Goal: Transaction & Acquisition: Book appointment/travel/reservation

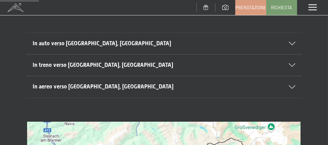
click at [294, 42] on icon at bounding box center [292, 43] width 7 height 3
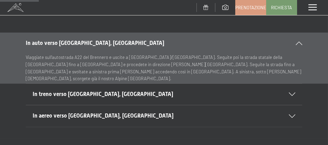
click at [291, 93] on icon at bounding box center [292, 94] width 7 height 3
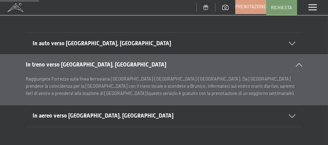
click at [259, 9] on span "Prenotazione" at bounding box center [250, 6] width 31 height 6
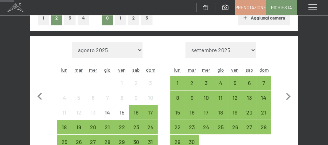
scroll to position [172, 0]
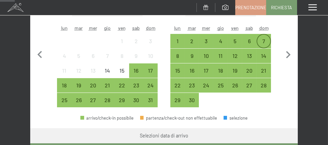
click at [260, 41] on div "7" at bounding box center [263, 44] width 13 height 13
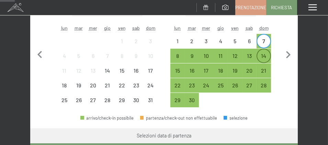
click at [262, 56] on div "14" at bounding box center [263, 59] width 13 height 13
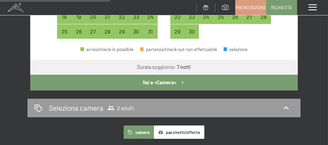
click at [160, 82] on button "Vai a «Camera»" at bounding box center [163, 83] width 267 height 16
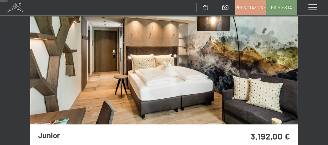
scroll to position [119, 0]
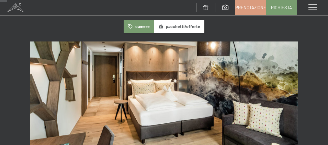
click at [145, 95] on img at bounding box center [163, 96] width 267 height 108
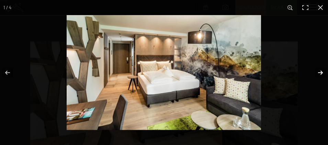
click at [319, 71] on button "button" at bounding box center [316, 73] width 24 height 34
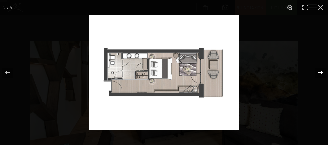
click at [319, 71] on button "button" at bounding box center [316, 73] width 24 height 34
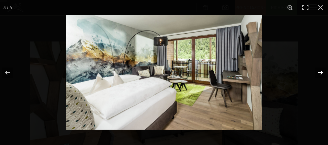
click at [319, 71] on button "button" at bounding box center [316, 73] width 24 height 34
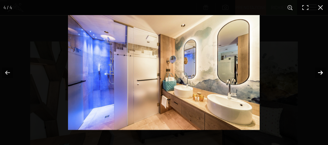
click at [319, 71] on button "button" at bounding box center [316, 73] width 24 height 34
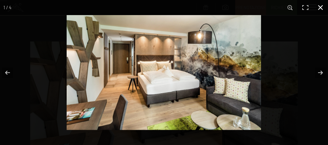
click at [325, 1] on button "button" at bounding box center [320, 7] width 15 height 15
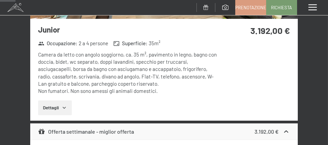
scroll to position [257, 0]
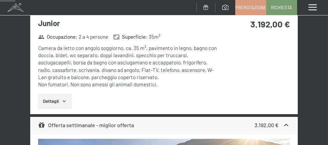
click at [60, 97] on button "Dettagli" at bounding box center [54, 101] width 33 height 15
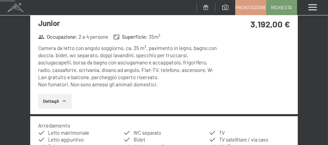
click at [61, 99] on button "Dettagli" at bounding box center [54, 101] width 33 height 15
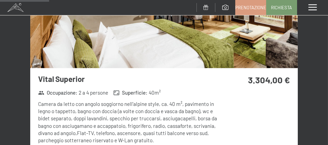
scroll to position [841, 0]
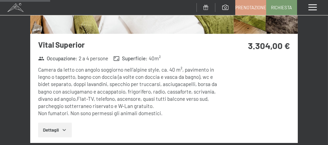
click at [69, 127] on button "Dettagli" at bounding box center [54, 130] width 33 height 15
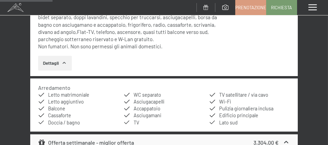
scroll to position [909, 0]
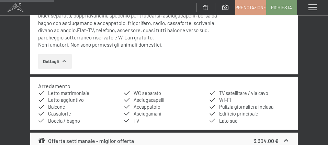
click at [55, 59] on button "Dettagli" at bounding box center [54, 61] width 33 height 15
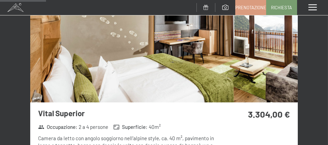
scroll to position [772, 0]
click at [219, 67] on img at bounding box center [163, 49] width 267 height 108
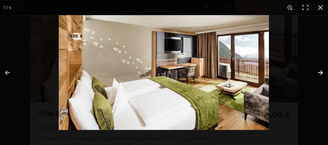
click at [319, 71] on button "button" at bounding box center [316, 73] width 24 height 34
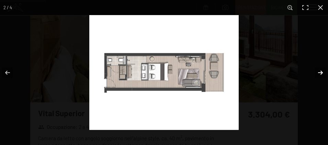
click at [319, 71] on button "button" at bounding box center [316, 73] width 24 height 34
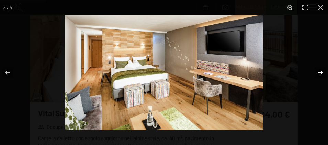
click at [319, 71] on button "button" at bounding box center [316, 73] width 24 height 34
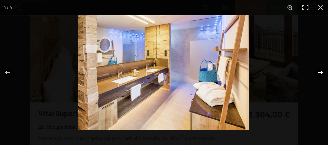
click at [319, 71] on button "button" at bounding box center [316, 73] width 24 height 34
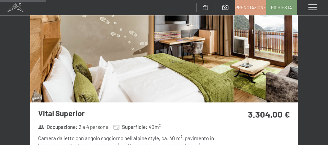
click at [0, 0] on button "button" at bounding box center [0, 0] width 0 height 0
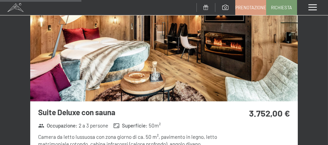
scroll to position [1356, 0]
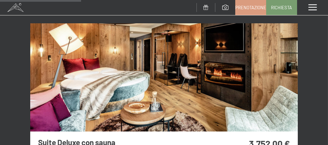
click at [210, 84] on img at bounding box center [163, 77] width 267 height 108
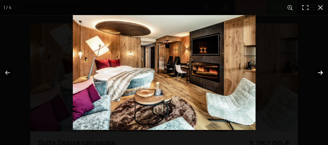
click at [320, 71] on button "button" at bounding box center [316, 73] width 24 height 34
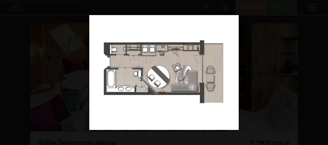
click at [320, 71] on button "button" at bounding box center [316, 73] width 24 height 34
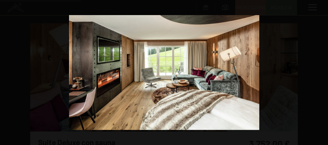
click at [320, 71] on button "button" at bounding box center [316, 73] width 24 height 34
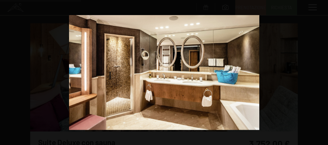
click at [320, 71] on button "button" at bounding box center [316, 73] width 24 height 34
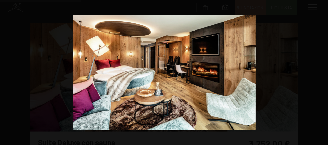
click at [320, 71] on button "button" at bounding box center [316, 73] width 24 height 34
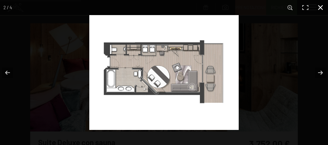
click at [320, 9] on button "button" at bounding box center [320, 7] width 15 height 15
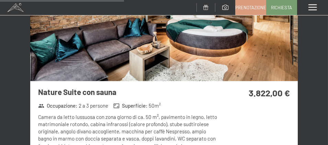
scroll to position [1974, 0]
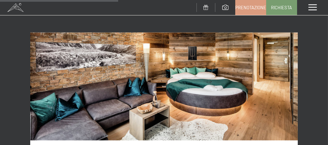
click at [239, 88] on img at bounding box center [163, 87] width 267 height 108
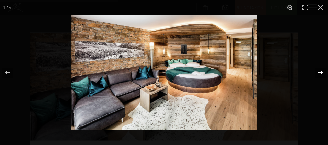
click at [320, 71] on button "button" at bounding box center [316, 73] width 24 height 34
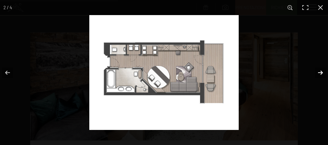
click at [321, 70] on button "button" at bounding box center [316, 73] width 24 height 34
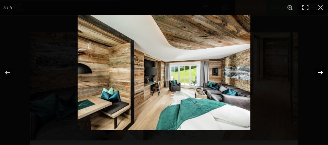
click at [321, 70] on button "button" at bounding box center [316, 73] width 24 height 34
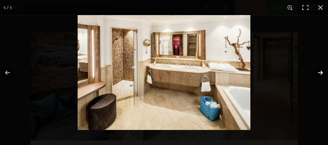
click at [321, 70] on button "button" at bounding box center [316, 73] width 24 height 34
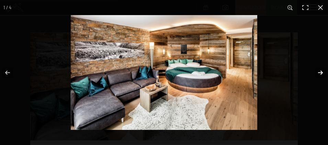
click at [321, 70] on button "button" at bounding box center [316, 73] width 24 height 34
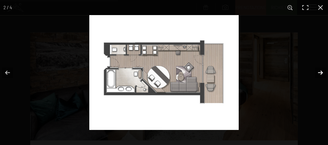
click at [321, 70] on button "button" at bounding box center [316, 73] width 24 height 34
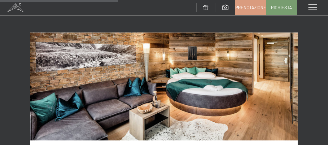
click at [0, 0] on button "button" at bounding box center [0, 0] width 0 height 0
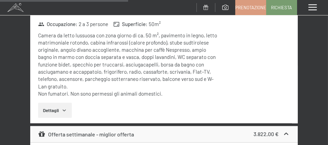
scroll to position [2145, 0]
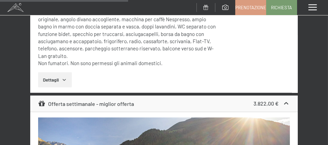
click at [60, 75] on button "Dettagli" at bounding box center [54, 79] width 33 height 15
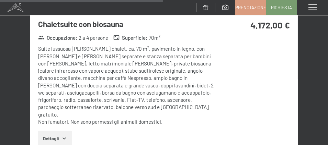
scroll to position [2660, 0]
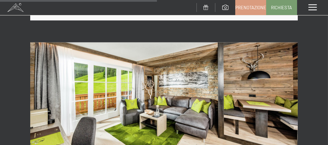
click at [226, 101] on img at bounding box center [163, 97] width 267 height 108
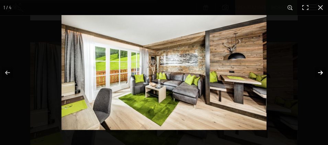
click at [322, 72] on button "button" at bounding box center [316, 73] width 24 height 34
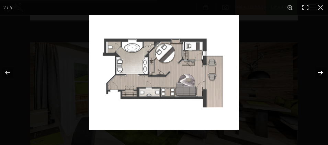
click at [322, 72] on button "button" at bounding box center [316, 73] width 24 height 34
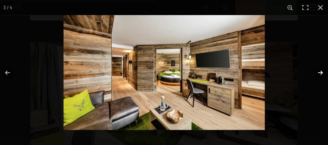
click at [322, 72] on button "button" at bounding box center [316, 73] width 24 height 34
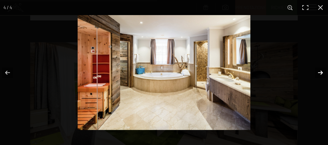
click at [322, 72] on button "button" at bounding box center [316, 73] width 24 height 34
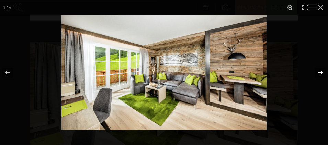
click at [322, 72] on button "button" at bounding box center [316, 73] width 24 height 34
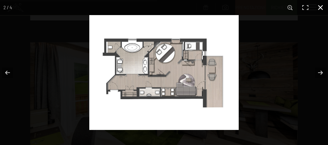
click at [320, 9] on button "button" at bounding box center [320, 7] width 15 height 15
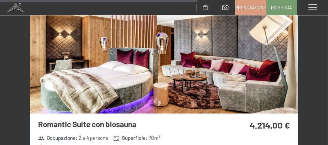
scroll to position [3347, 0]
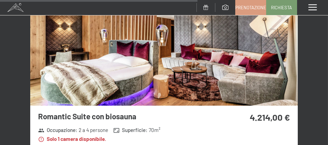
click at [222, 60] on img at bounding box center [163, 52] width 267 height 108
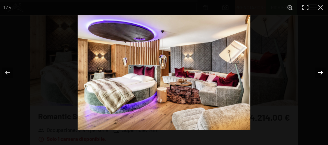
click at [318, 70] on button "button" at bounding box center [316, 73] width 24 height 34
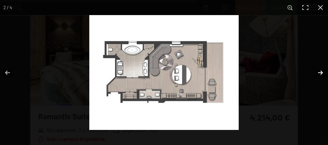
click at [318, 70] on button "button" at bounding box center [316, 73] width 24 height 34
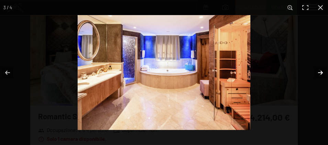
click at [318, 70] on button "button" at bounding box center [316, 73] width 24 height 34
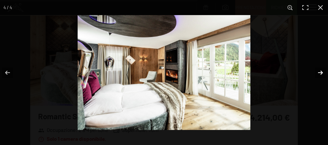
click at [318, 70] on button "button" at bounding box center [316, 73] width 24 height 34
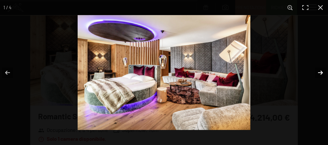
click at [318, 70] on button "button" at bounding box center [316, 73] width 24 height 34
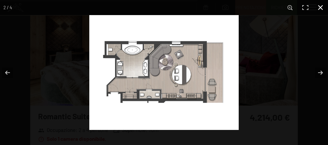
click at [319, 9] on button "button" at bounding box center [320, 7] width 15 height 15
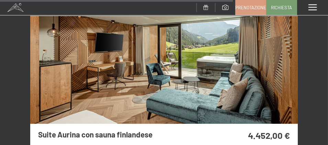
scroll to position [3896, 0]
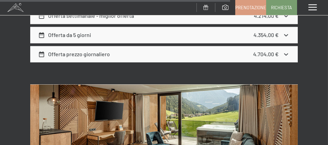
click at [195, 120] on img at bounding box center [163, 138] width 267 height 108
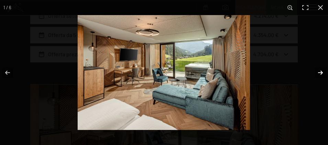
click at [320, 72] on button "button" at bounding box center [316, 73] width 24 height 34
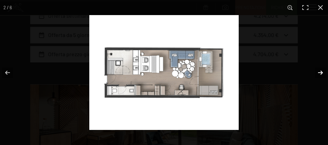
click at [320, 72] on button "button" at bounding box center [316, 73] width 24 height 34
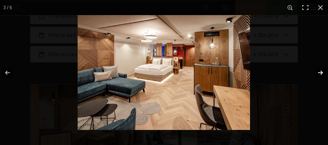
click at [320, 72] on button "button" at bounding box center [316, 73] width 24 height 34
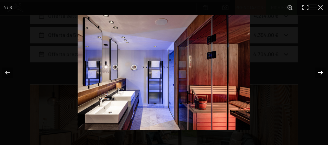
click at [320, 72] on button "button" at bounding box center [316, 73] width 24 height 34
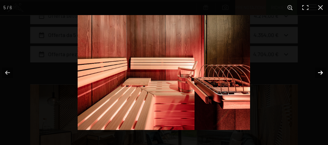
click at [320, 72] on button "button" at bounding box center [316, 73] width 24 height 34
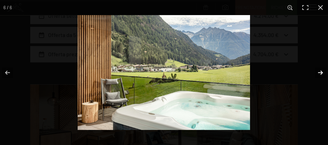
click at [320, 72] on button "button" at bounding box center [316, 73] width 24 height 34
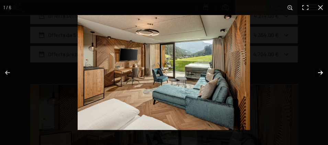
click at [320, 72] on button "button" at bounding box center [316, 73] width 24 height 34
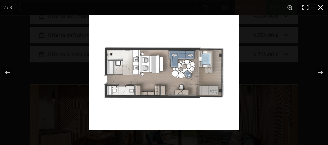
click at [320, 9] on button "button" at bounding box center [320, 7] width 15 height 15
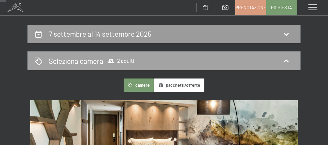
scroll to position [0, 0]
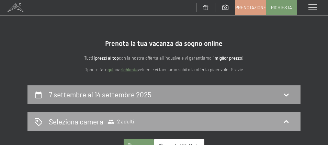
click at [118, 122] on span "2 adulti" at bounding box center [120, 121] width 27 height 7
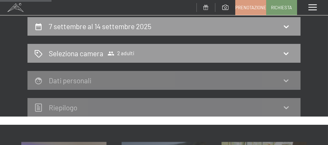
scroll to position [69, 0]
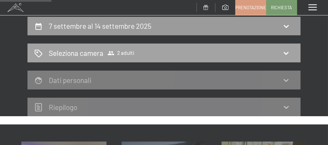
click at [287, 52] on icon at bounding box center [286, 53] width 8 height 8
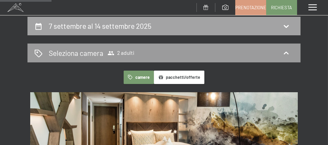
click at [79, 28] on h2 "7 settembre al 14 settembre 2025" at bounding box center [100, 26] width 103 height 9
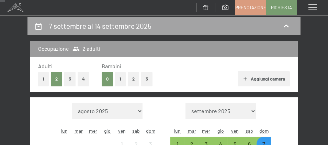
scroll to position [85, 0]
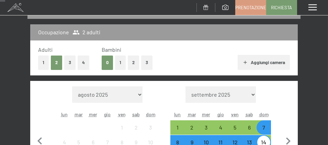
click at [38, 62] on div "Adulti 1 2 3 4 Bambini 0 1 2 3 Aggiungi camera" at bounding box center [163, 58] width 267 height 35
click at [40, 63] on button "1" at bounding box center [43, 63] width 11 height 14
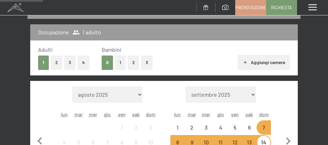
scroll to position [119, 0]
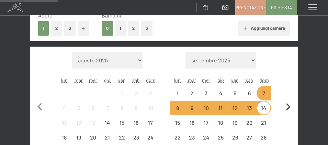
click at [284, 117] on button "button" at bounding box center [288, 106] width 14 height 108
select select "2025-09-01"
select select "2025-10-01"
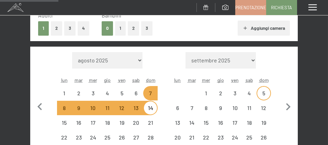
click at [266, 91] on div "5" at bounding box center [263, 97] width 13 height 13
select select "2025-09-01"
select select "2025-10-01"
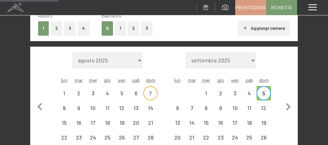
click at [152, 95] on div "7" at bounding box center [150, 97] width 13 height 13
select select "2025-09-01"
select select "2025-10-01"
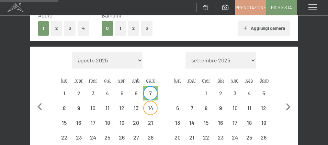
click at [152, 110] on div "14" at bounding box center [150, 111] width 13 height 13
select select "2025-09-01"
select select "2025-10-01"
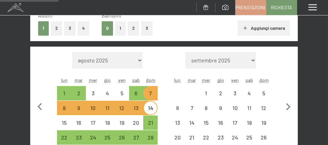
select select "2025-09-01"
select select "2025-10-01"
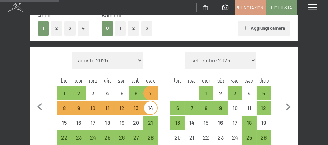
scroll to position [154, 0]
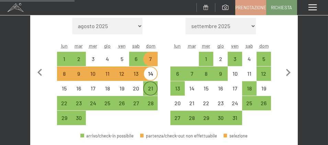
click at [153, 90] on div "21" at bounding box center [150, 92] width 13 height 13
select select "2025-09-01"
select select "2025-10-01"
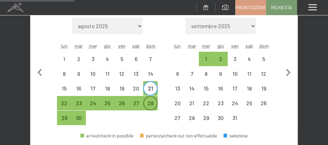
click at [150, 102] on div "28" at bounding box center [150, 107] width 13 height 13
select select "2025-09-01"
select select "2025-10-01"
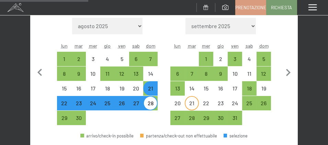
scroll to position [257, 0]
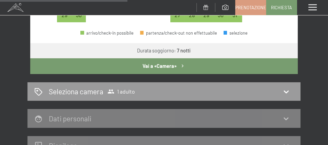
click at [162, 66] on button "Vai a «Camera»" at bounding box center [163, 66] width 267 height 16
select select "2025-09-01"
select select "2025-10-01"
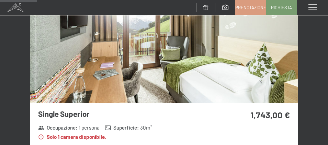
scroll to position [119, 0]
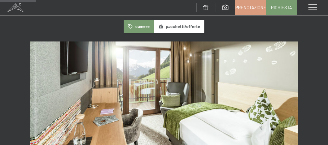
click at [173, 97] on img at bounding box center [163, 96] width 267 height 108
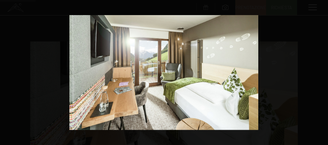
click at [185, 97] on img at bounding box center [163, 72] width 189 height 115
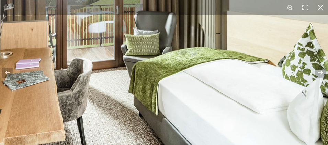
click at [272, 88] on img at bounding box center [130, 35] width 481 height 293
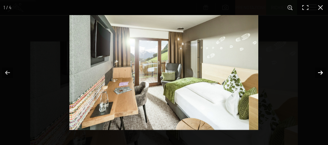
click at [320, 71] on button "button" at bounding box center [316, 73] width 24 height 34
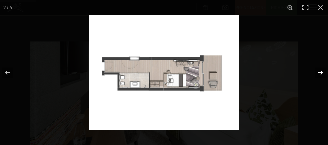
click at [320, 71] on button "button" at bounding box center [316, 73] width 24 height 34
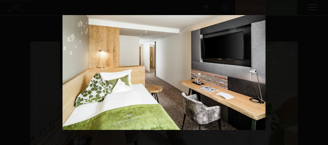
click at [320, 71] on button "button" at bounding box center [316, 73] width 24 height 34
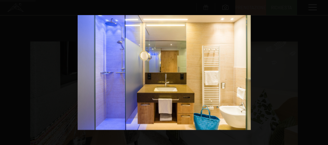
click at [320, 71] on button "button" at bounding box center [316, 73] width 24 height 34
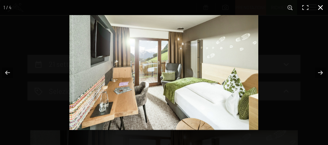
scroll to position [0, 0]
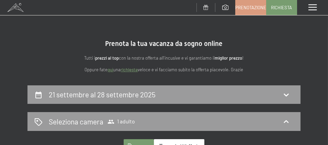
click at [0, 0] on button "button" at bounding box center [0, 0] width 0 height 0
click at [123, 93] on h2 "21 settembre al 28 settembre 2025" at bounding box center [102, 94] width 107 height 9
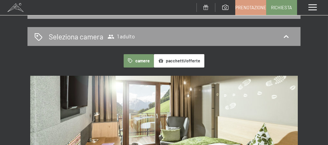
select select "2025-09-01"
select select "2025-10-01"
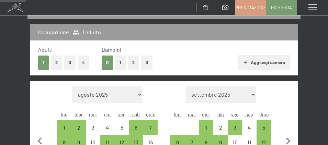
click at [67, 64] on button "3" at bounding box center [69, 63] width 11 height 14
select select "2025-09-01"
select select "2025-10-01"
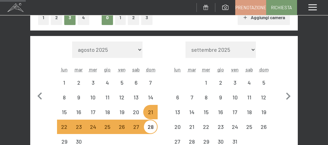
scroll to position [154, 0]
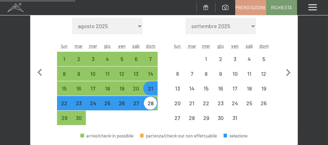
select select "2025-09-01"
select select "2025-10-01"
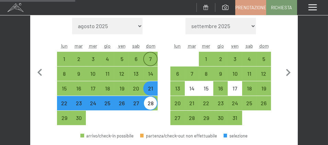
click at [152, 58] on div "7" at bounding box center [150, 62] width 13 height 13
select select "2025-09-01"
select select "2025-10-01"
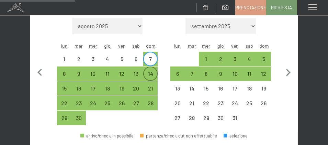
click at [150, 69] on div "14" at bounding box center [150, 73] width 13 height 13
select select "2025-09-01"
select select "2025-10-01"
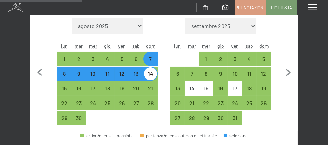
scroll to position [222, 0]
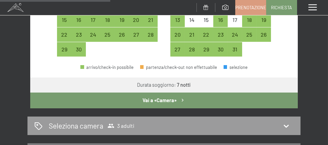
click at [172, 103] on button "Vai a «Camera»" at bounding box center [163, 101] width 267 height 16
select select "2025-09-01"
select select "2025-10-01"
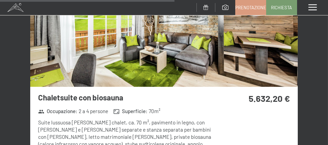
scroll to position [3244, 0]
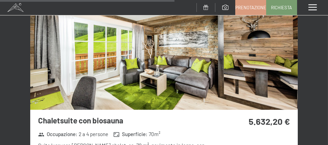
click at [237, 66] on img at bounding box center [163, 56] width 267 height 108
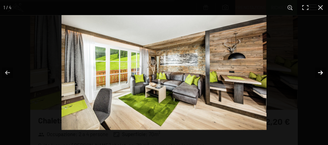
click at [322, 71] on button "button" at bounding box center [316, 73] width 24 height 34
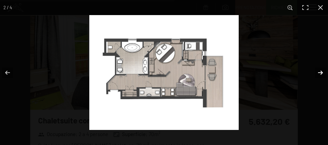
click at [322, 71] on button "button" at bounding box center [316, 73] width 24 height 34
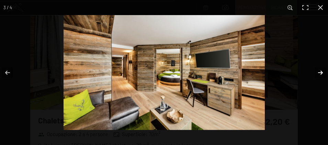
click at [322, 71] on button "button" at bounding box center [316, 73] width 24 height 34
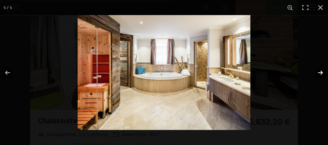
click at [320, 71] on button "button" at bounding box center [316, 73] width 24 height 34
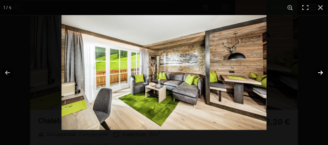
click at [320, 71] on button "button" at bounding box center [316, 73] width 24 height 34
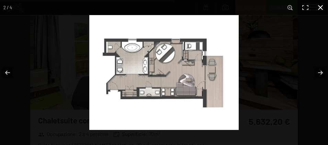
click at [323, 9] on button "button" at bounding box center [320, 7] width 15 height 15
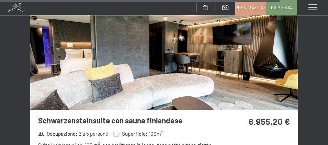
scroll to position [5132, 0]
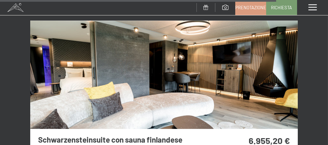
click at [224, 65] on img at bounding box center [163, 75] width 267 height 108
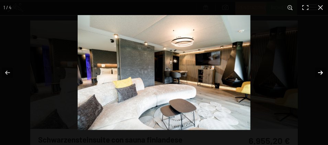
click at [319, 72] on button "button" at bounding box center [316, 73] width 24 height 34
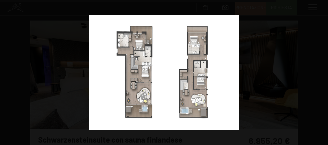
click at [319, 72] on button "button" at bounding box center [316, 73] width 24 height 34
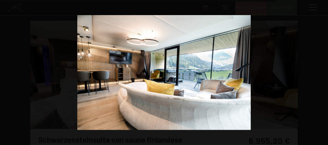
click at [319, 72] on button "button" at bounding box center [316, 73] width 24 height 34
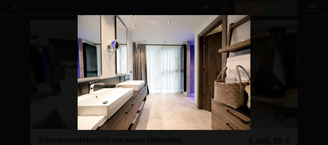
click at [319, 72] on button "button" at bounding box center [316, 73] width 24 height 34
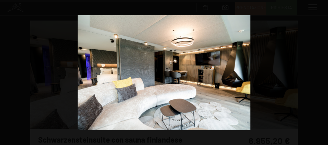
click at [319, 72] on button "button" at bounding box center [316, 73] width 24 height 34
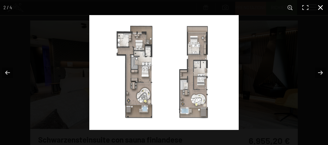
click at [304, 29] on div at bounding box center [253, 87] width 328 height 145
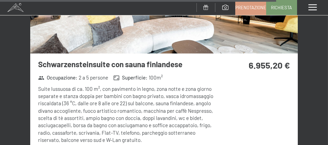
scroll to position [5235, 0]
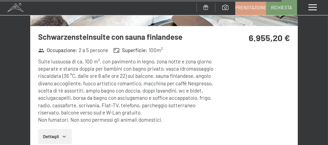
click at [65, 134] on icon "button" at bounding box center [63, 136] width 5 height 5
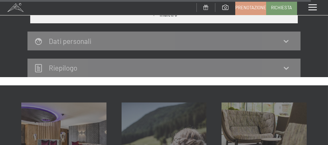
scroll to position [5991, 0]
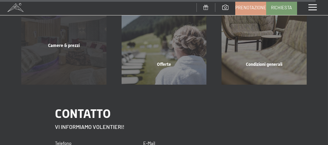
click at [70, 43] on div "Camere & prezzi" at bounding box center [64, 54] width 100 height 23
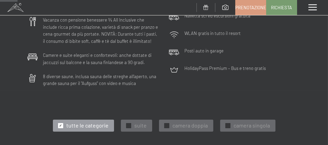
click at [126, 119] on span "Consenso marketing*" at bounding box center [124, 118] width 52 height 7
click at [94, 119] on input "Consenso marketing*" at bounding box center [90, 118] width 7 height 7
click at [129, 121] on span "Consenso marketing*" at bounding box center [124, 118] width 52 height 7
click at [94, 121] on input "Consenso marketing*" at bounding box center [90, 118] width 7 height 7
click at [129, 119] on span "Consenso marketing*" at bounding box center [124, 118] width 52 height 7
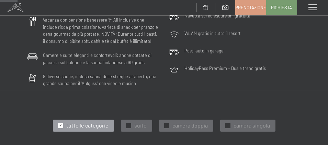
click at [94, 119] on input "Consenso marketing*" at bounding box center [90, 118] width 7 height 7
checkbox input "false"
click at [61, 123] on span "✓" at bounding box center [60, 125] width 3 height 5
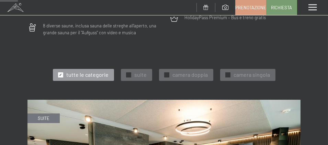
scroll to position [240, 0]
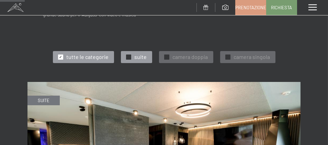
click at [126, 55] on div at bounding box center [128, 57] width 5 height 5
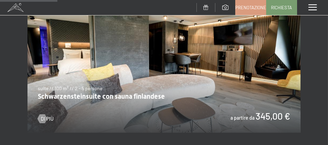
scroll to position [343, 0]
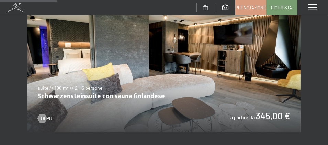
click at [148, 88] on img at bounding box center [163, 55] width 273 height 153
click at [45, 114] on div at bounding box center [42, 118] width 5 height 9
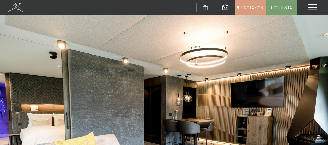
scroll to position [69, 0]
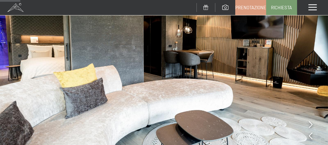
click at [311, 125] on icon at bounding box center [311, 124] width 4 height 7
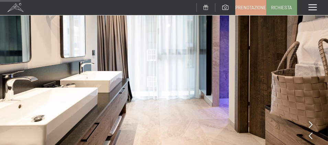
click at [311, 125] on icon at bounding box center [311, 124] width 4 height 7
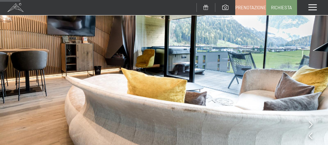
click at [311, 125] on icon at bounding box center [311, 124] width 4 height 7
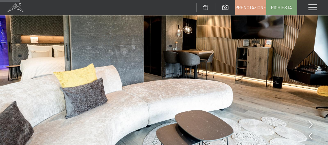
click at [311, 125] on icon at bounding box center [311, 124] width 4 height 7
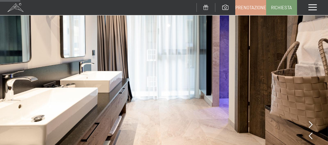
click at [311, 125] on icon at bounding box center [311, 124] width 4 height 7
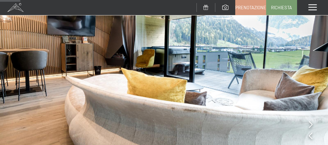
click at [311, 125] on icon at bounding box center [311, 124] width 4 height 7
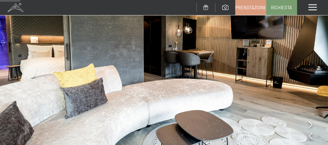
click at [311, 125] on icon at bounding box center [311, 124] width 4 height 7
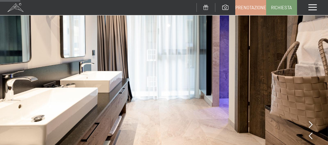
click at [311, 125] on icon at bounding box center [311, 124] width 4 height 7
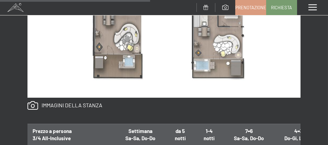
scroll to position [549, 0]
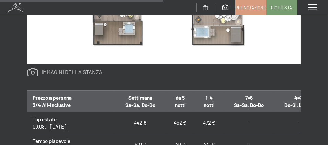
click at [76, 71] on link at bounding box center [64, 72] width 75 height 9
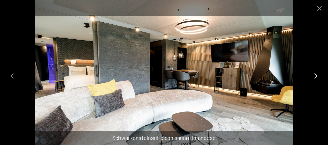
click at [313, 76] on button "Next slide" at bounding box center [314, 75] width 14 height 13
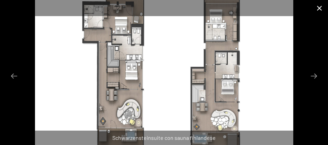
click at [323, 7] on button "Close gallery" at bounding box center [319, 8] width 17 height 16
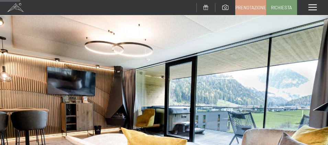
scroll to position [0, 0]
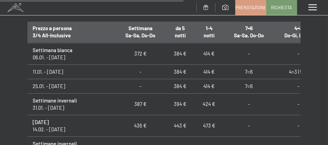
scroll to position [342, 0]
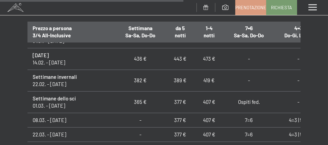
click at [309, 6] on span at bounding box center [312, 7] width 8 height 6
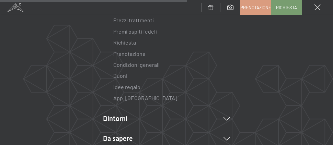
scroll to position [172, 0]
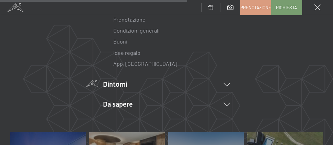
click at [226, 83] on icon at bounding box center [227, 84] width 7 height 3
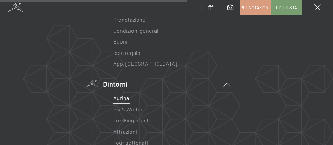
click at [121, 97] on link "Aurina" at bounding box center [121, 98] width 16 height 7
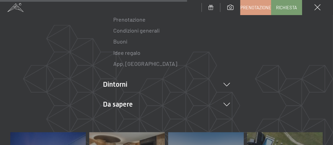
click at [16, 10] on span at bounding box center [15, 7] width 31 height 15
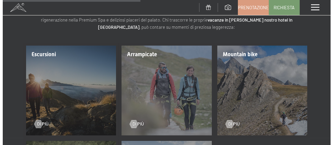
scroll to position [721, 0]
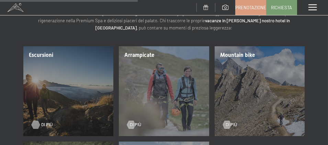
click at [36, 121] on div at bounding box center [35, 125] width 5 height 8
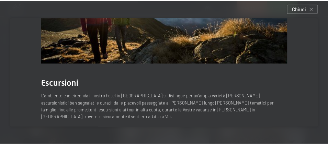
scroll to position [77, 0]
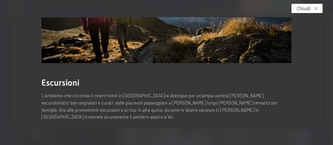
click at [310, 4] on div "Chiudi" at bounding box center [307, 8] width 31 height 9
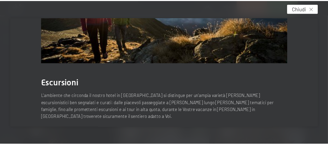
scroll to position [75, 0]
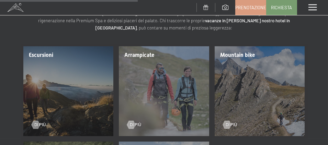
click at [314, 2] on div "Menu" at bounding box center [312, 7] width 31 height 15
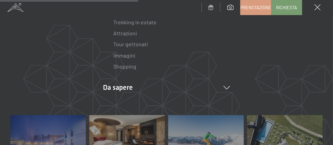
scroll to position [137, 0]
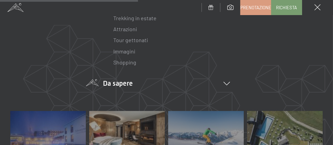
click at [226, 82] on icon at bounding box center [227, 83] width 7 height 3
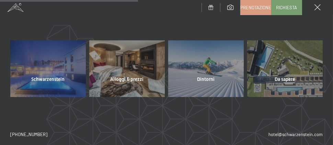
scroll to position [261, 0]
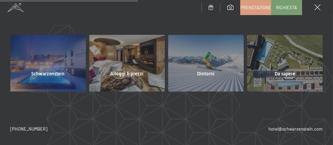
click at [201, 71] on span "Dintorni" at bounding box center [206, 74] width 18 height 7
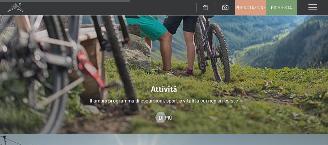
scroll to position [1365, 0]
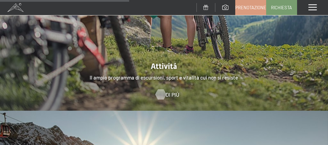
click at [165, 91] on link "Di più" at bounding box center [164, 95] width 17 height 8
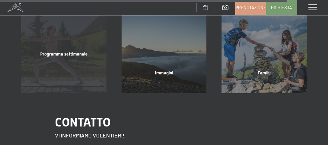
scroll to position [1545, 0]
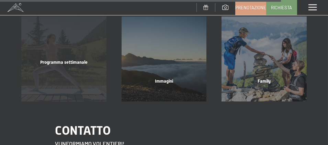
click at [58, 60] on span "Programma settimanale" at bounding box center [63, 62] width 47 height 5
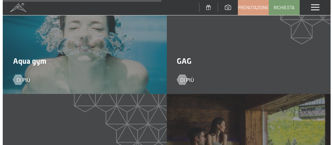
scroll to position [1099, 0]
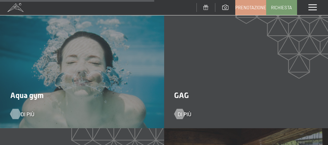
click at [21, 111] on span "Di più" at bounding box center [28, 115] width 14 height 8
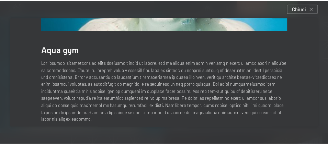
scroll to position [113, 0]
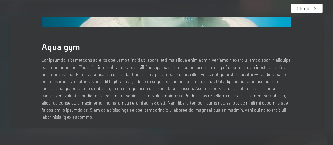
click at [307, 10] on span "Chiudi" at bounding box center [304, 8] width 14 height 7
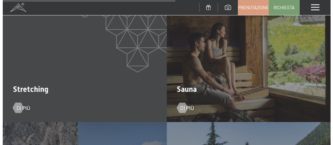
scroll to position [1236, 0]
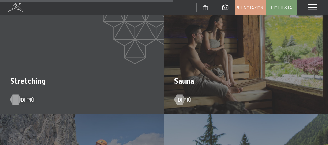
click at [23, 96] on span "Di più" at bounding box center [28, 100] width 14 height 8
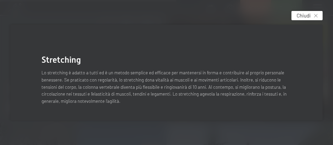
click at [306, 17] on span "Chiudi" at bounding box center [304, 15] width 14 height 7
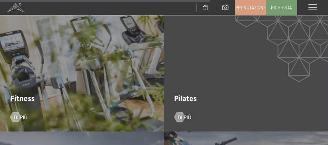
scroll to position [1511, 0]
